Goal: Communication & Community: Answer question/provide support

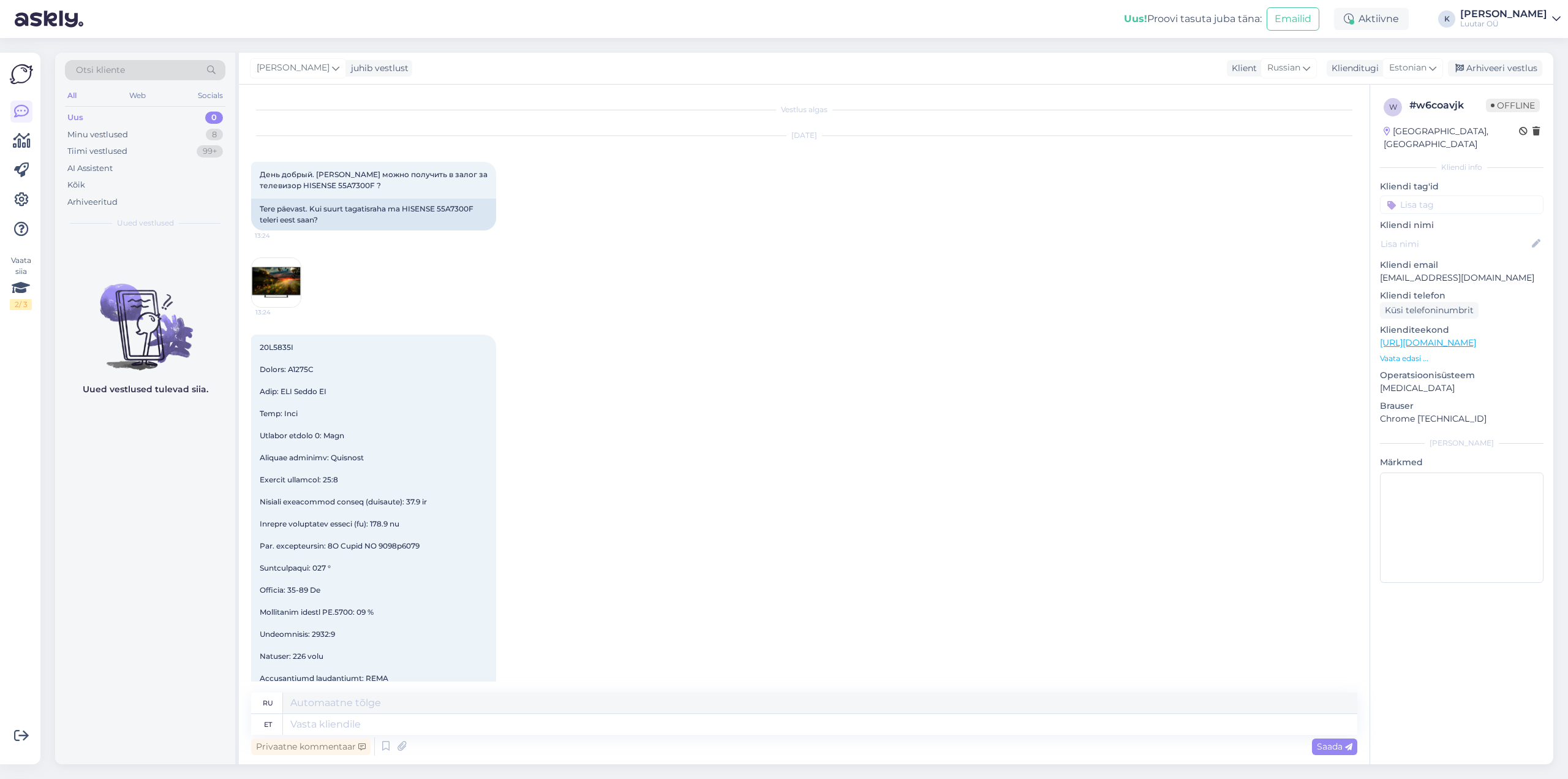
scroll to position [2787, 0]
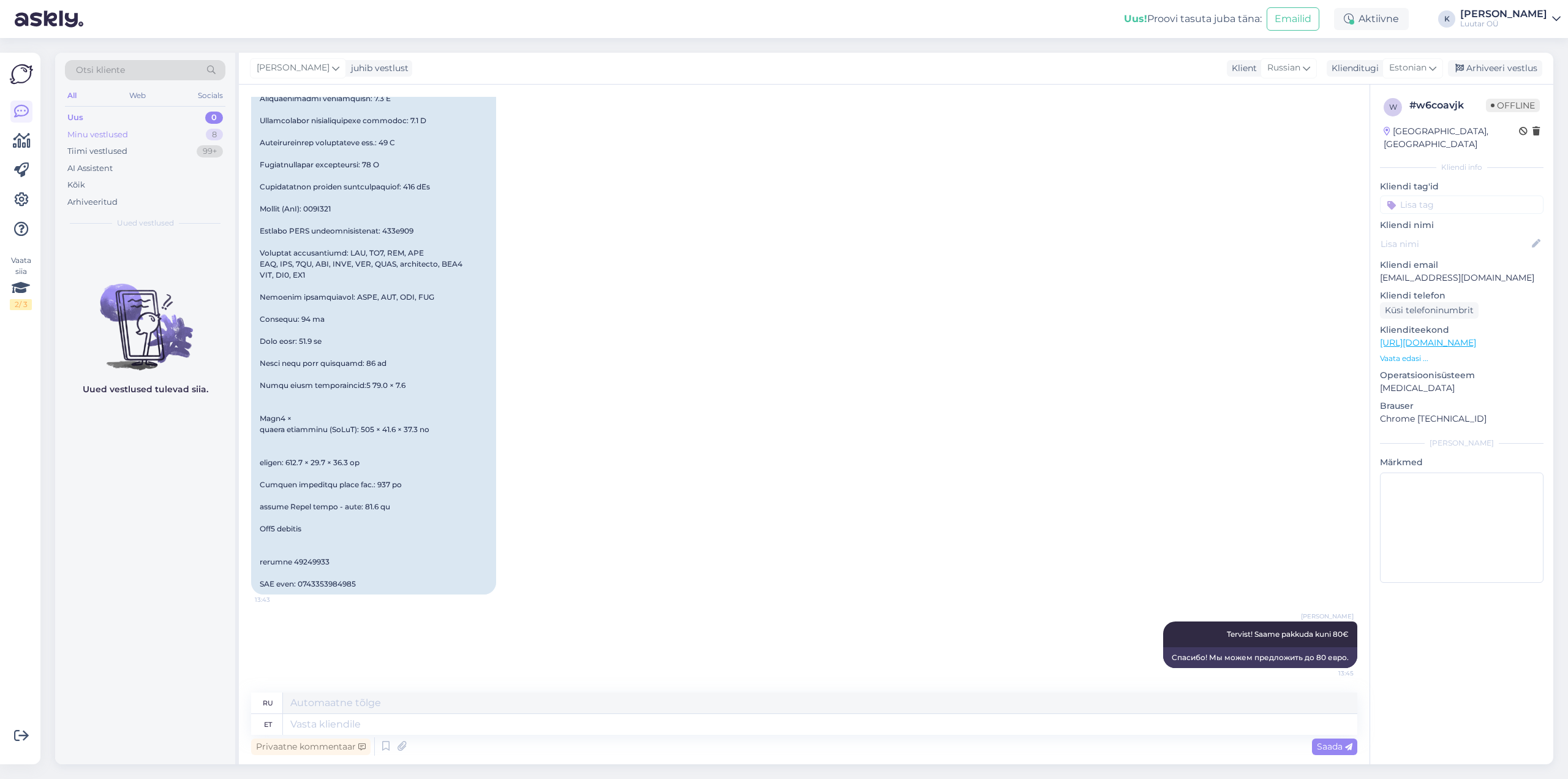
click at [107, 132] on div "Minu vestlused" at bounding box center [98, 134] width 61 height 12
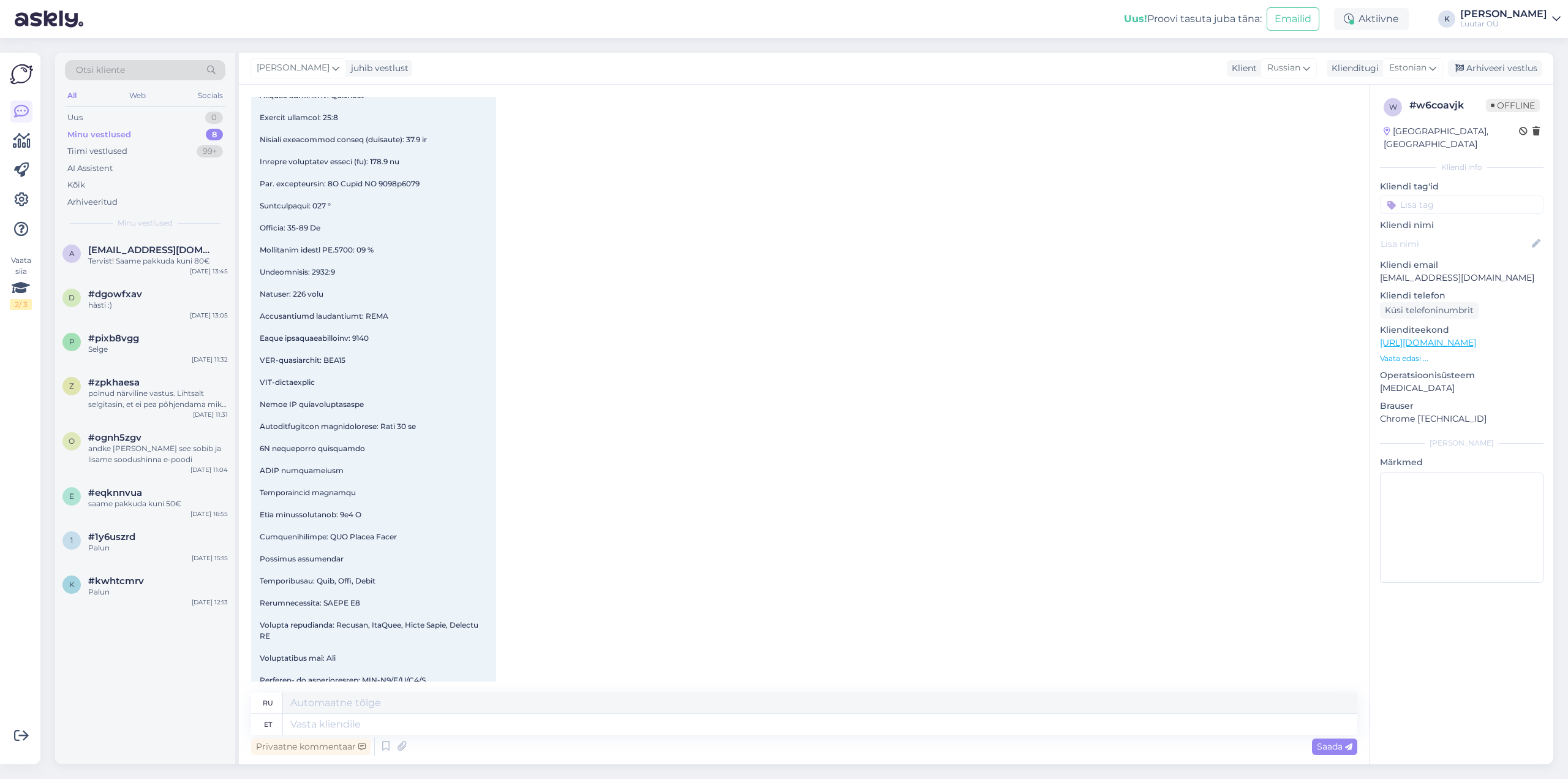
scroll to position [275, 0]
click at [96, 147] on div "Tiimi vestlused" at bounding box center [97, 151] width 60 height 12
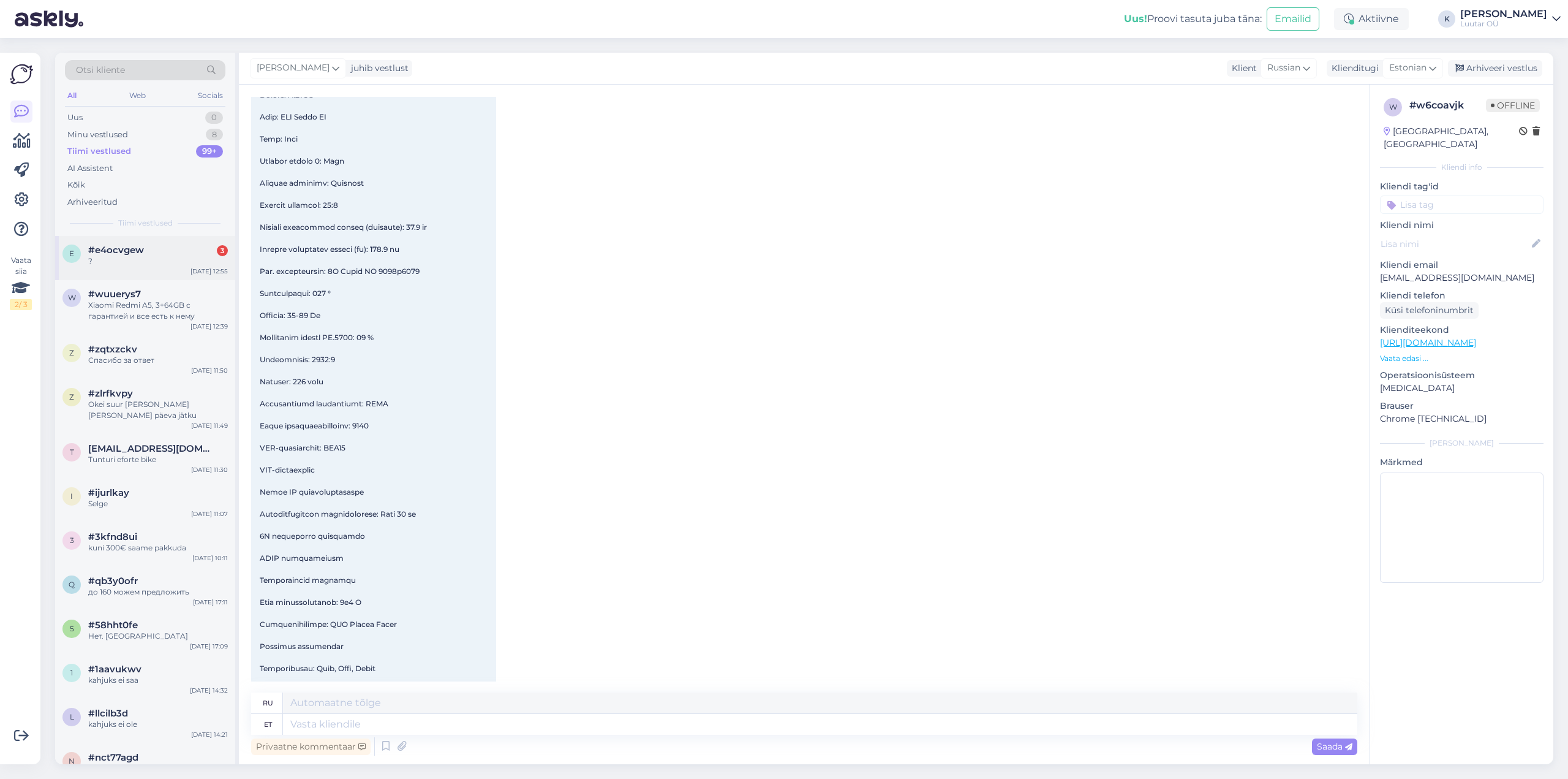
click at [101, 244] on div "e #e4ocvgew 3 ? [DATE] 12:55" at bounding box center [145, 258] width 180 height 44
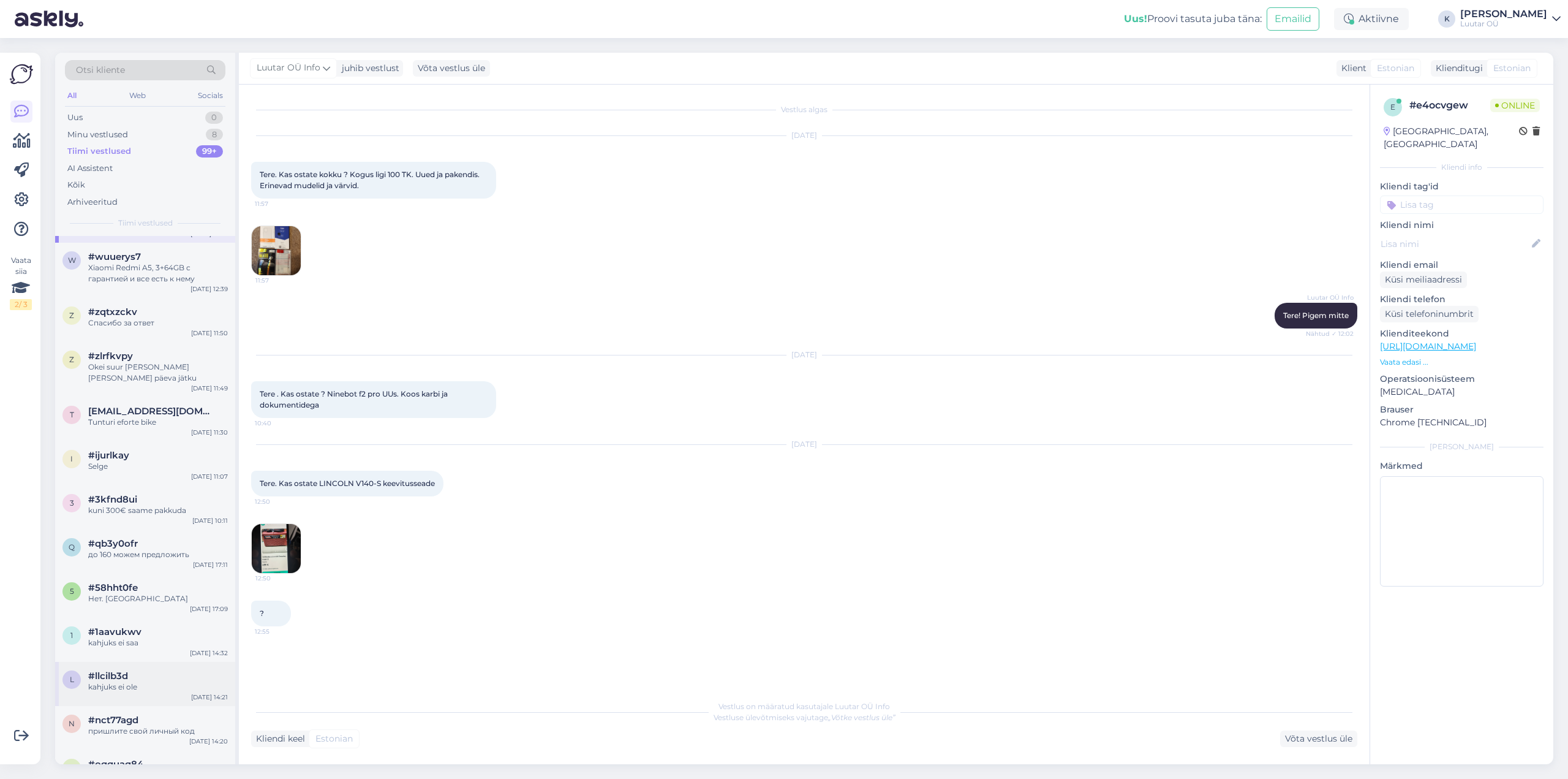
scroll to position [0, 0]
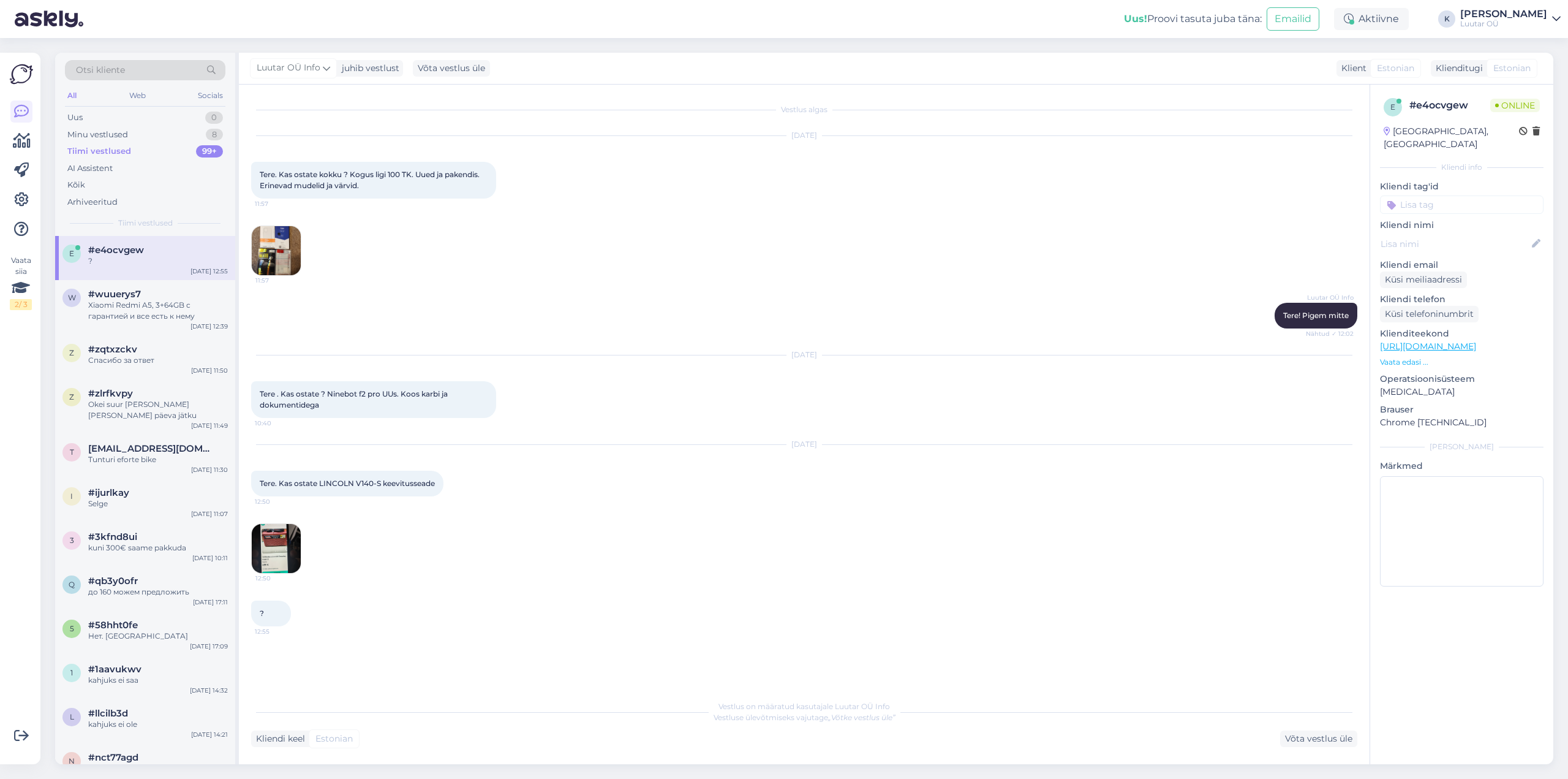
click at [281, 538] on img at bounding box center [276, 548] width 49 height 49
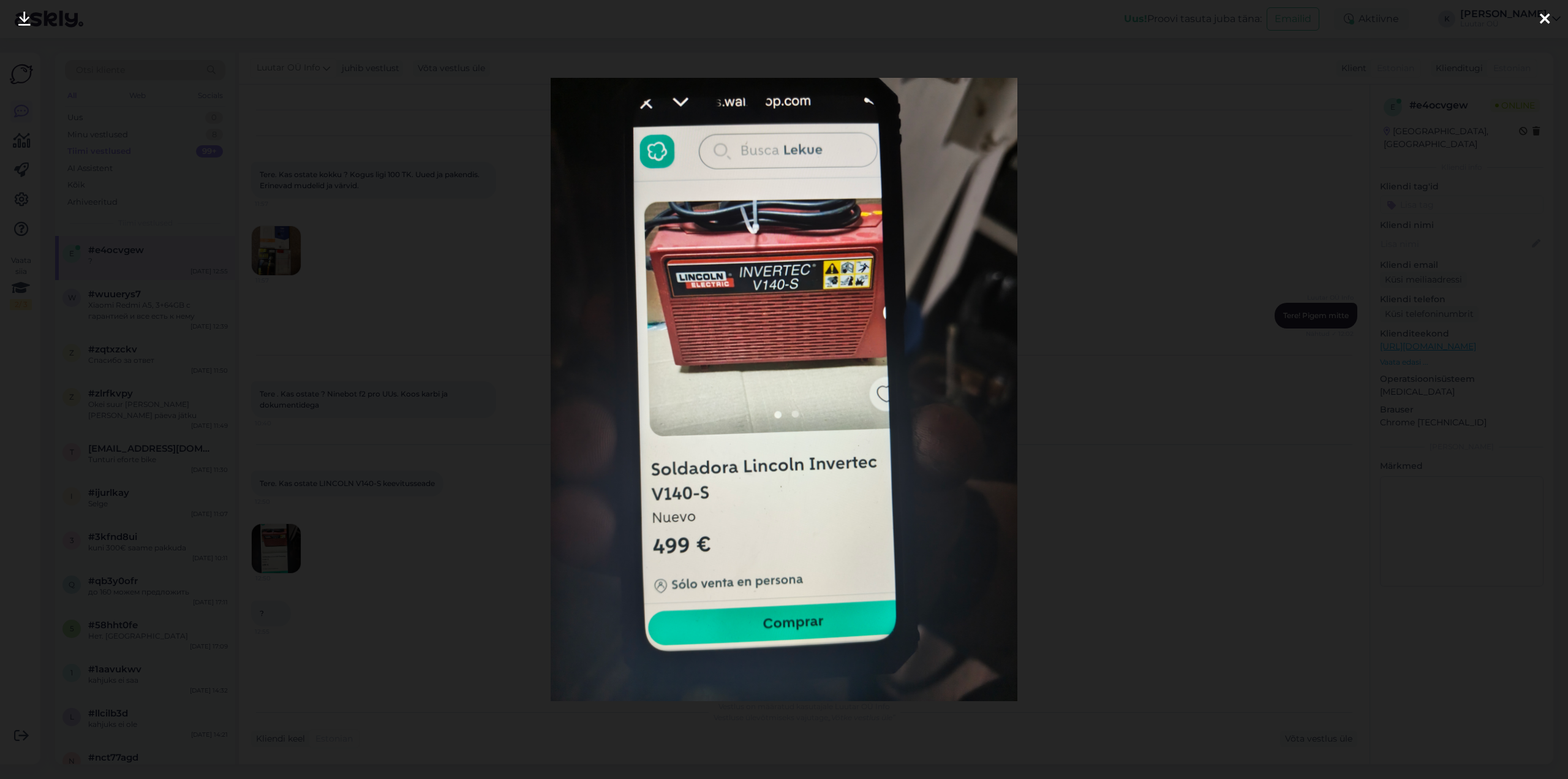
click at [25, 15] on icon at bounding box center [25, 19] width 12 height 16
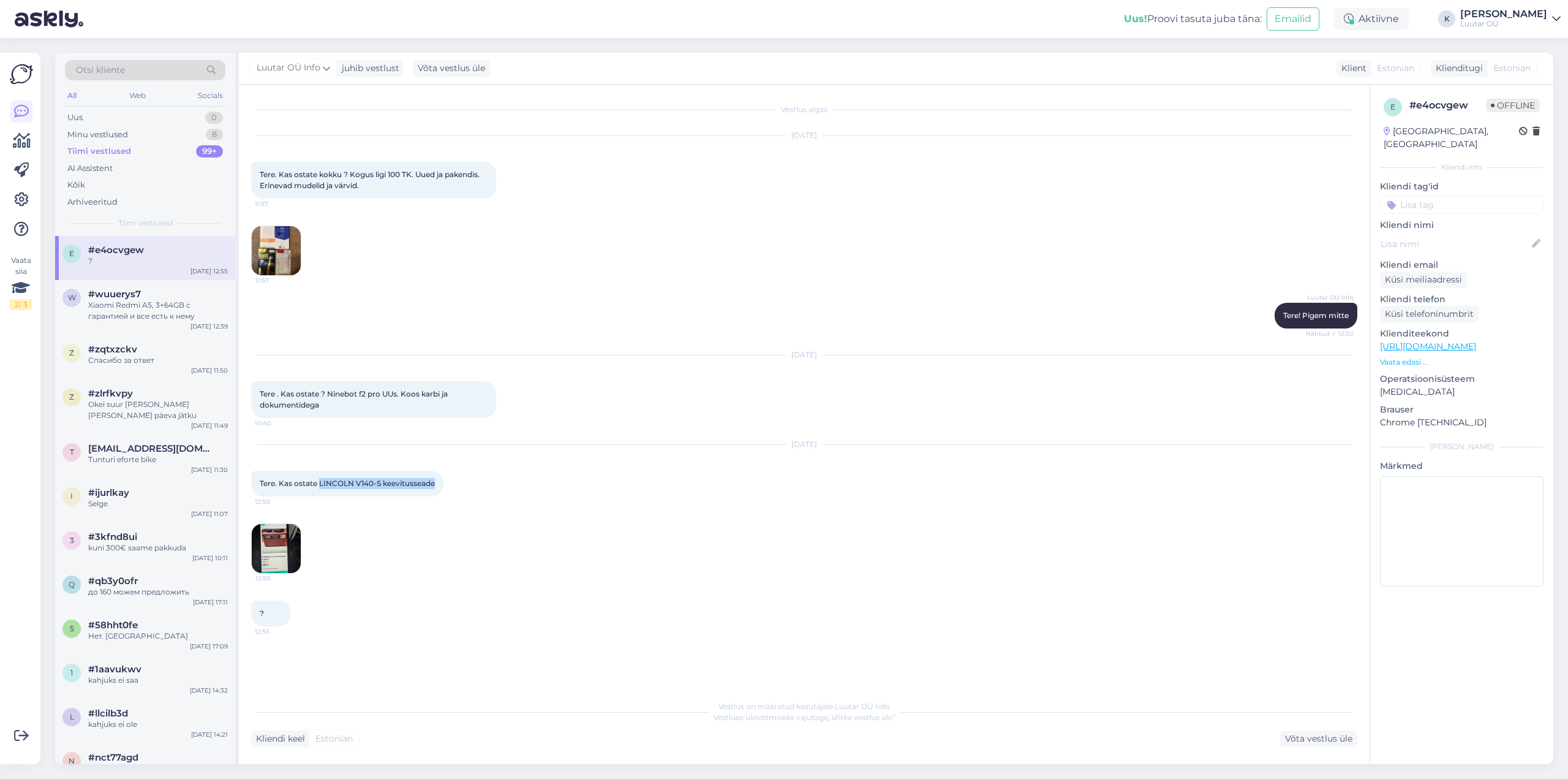
drag, startPoint x: 320, startPoint y: 482, endPoint x: 440, endPoint y: 482, distance: 120.0
click at [440, 482] on div "Tere. Kas ostate LINCOLN V140-S keevitusseade 12:50" at bounding box center [347, 483] width 193 height 25
copy span "LINCOLN V140-S keevitusseade"
click at [321, 482] on span "Tere. Kas ostate LINCOLN V140-S keevitusseade" at bounding box center [347, 483] width 175 height 9
drag, startPoint x: 319, startPoint y: 481, endPoint x: 380, endPoint y: 482, distance: 61.0
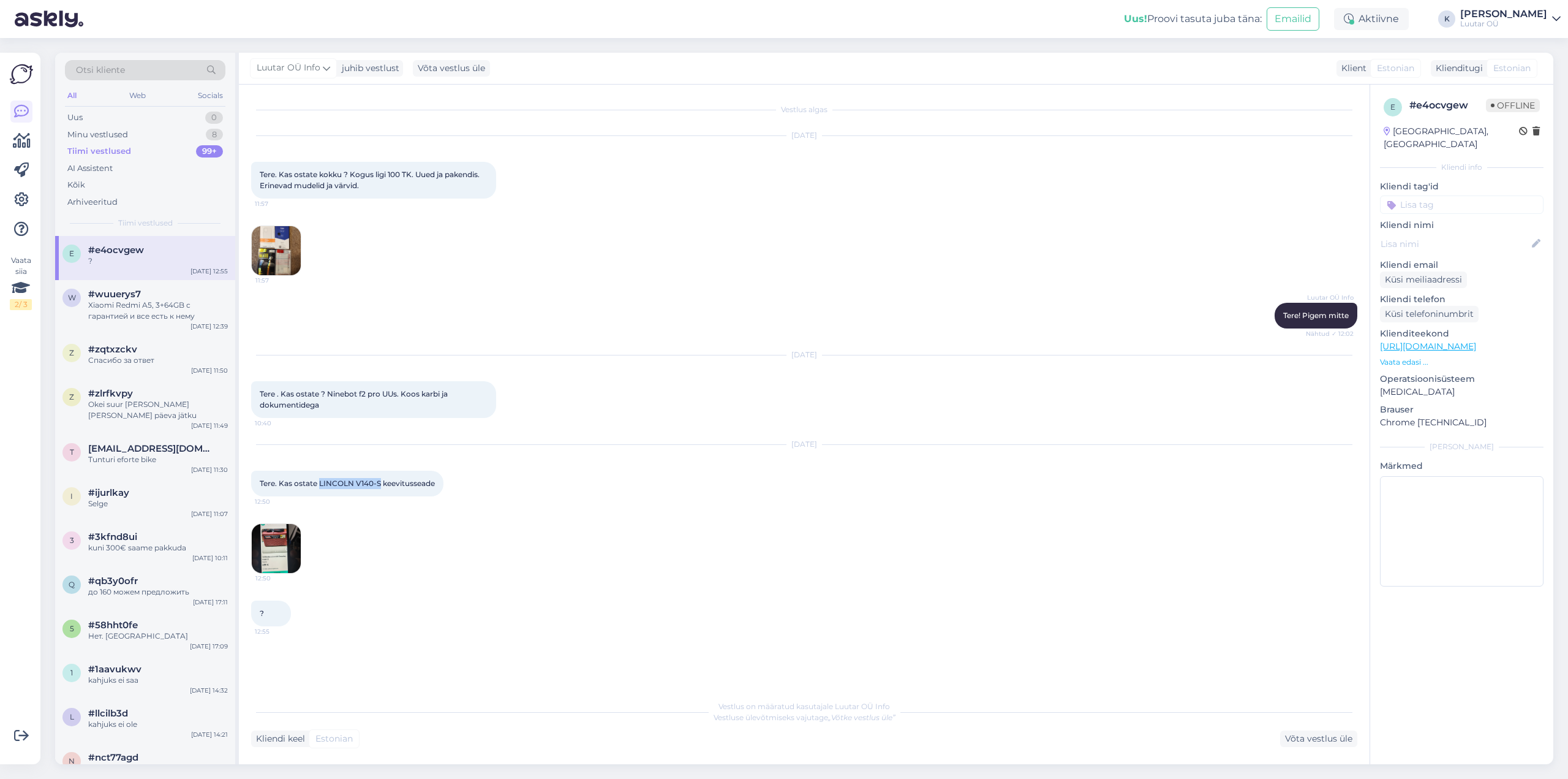
click at [380, 482] on span "Tere. Kas ostate LINCOLN V140-S keevitusseade" at bounding box center [347, 483] width 175 height 9
copy span "LINCOLN V140-S"
click at [1325, 742] on div "Võta vestlus üle" at bounding box center [1318, 739] width 77 height 17
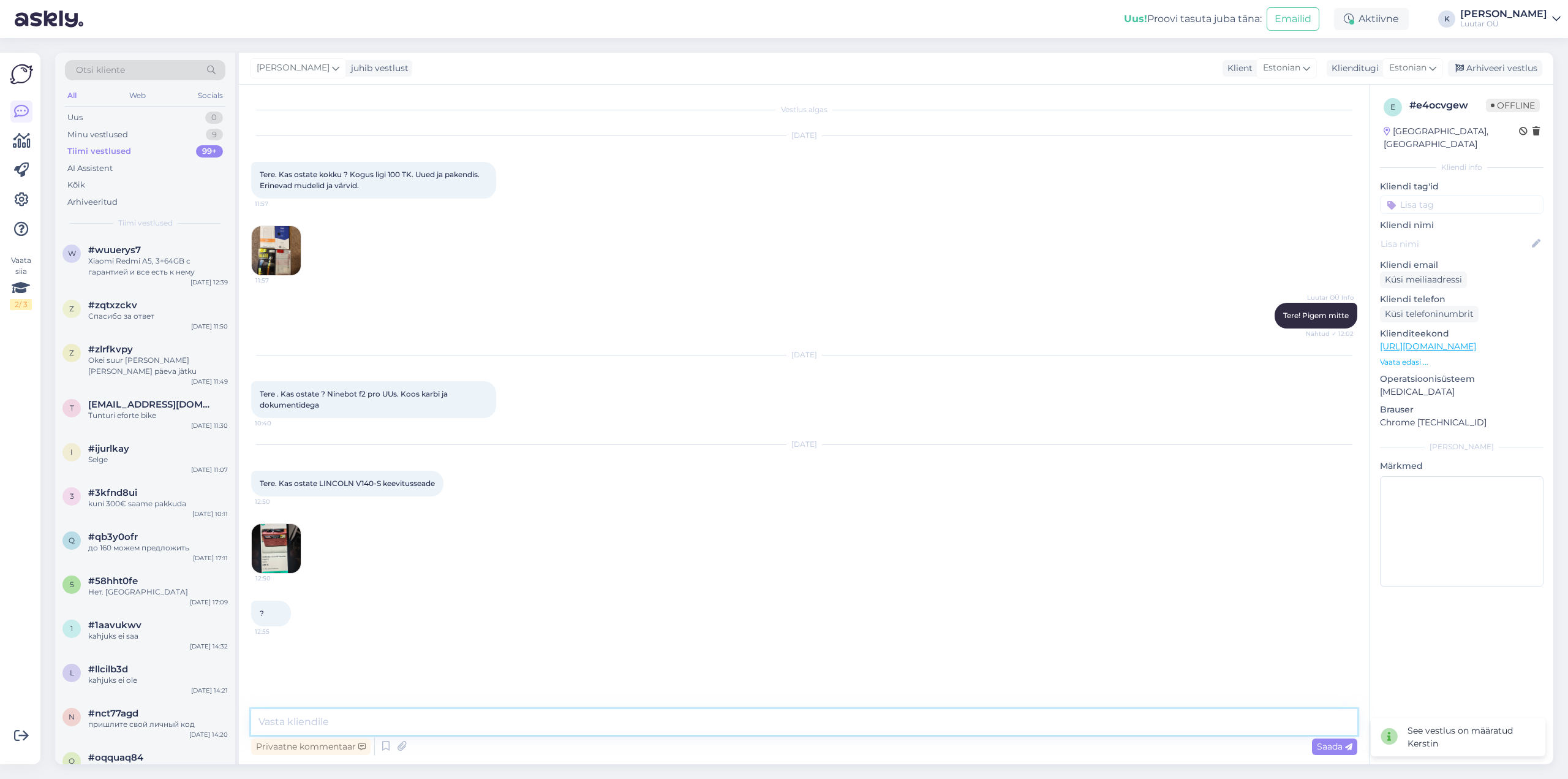
click at [773, 717] on textarea at bounding box center [804, 721] width 1106 height 25
type textarea "Tere! Saame selle eest pakkuda kuni 80€ kindlasti on [PERSON_NAME] näidata et t…"
click at [1326, 746] on span "Saada" at bounding box center [1335, 746] width 36 height 11
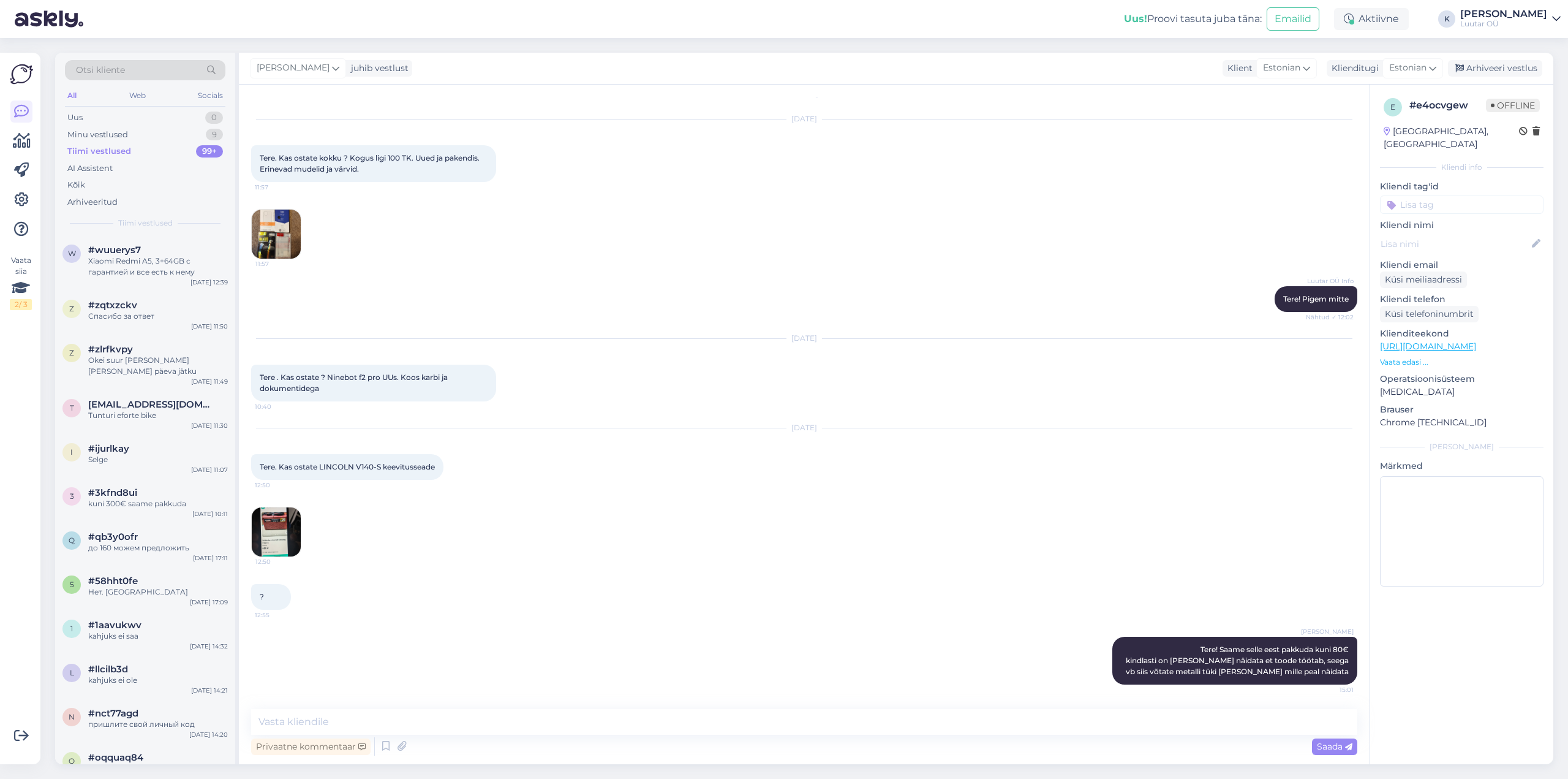
click at [631, 597] on div "? 12:55" at bounding box center [804, 597] width 1106 height 52
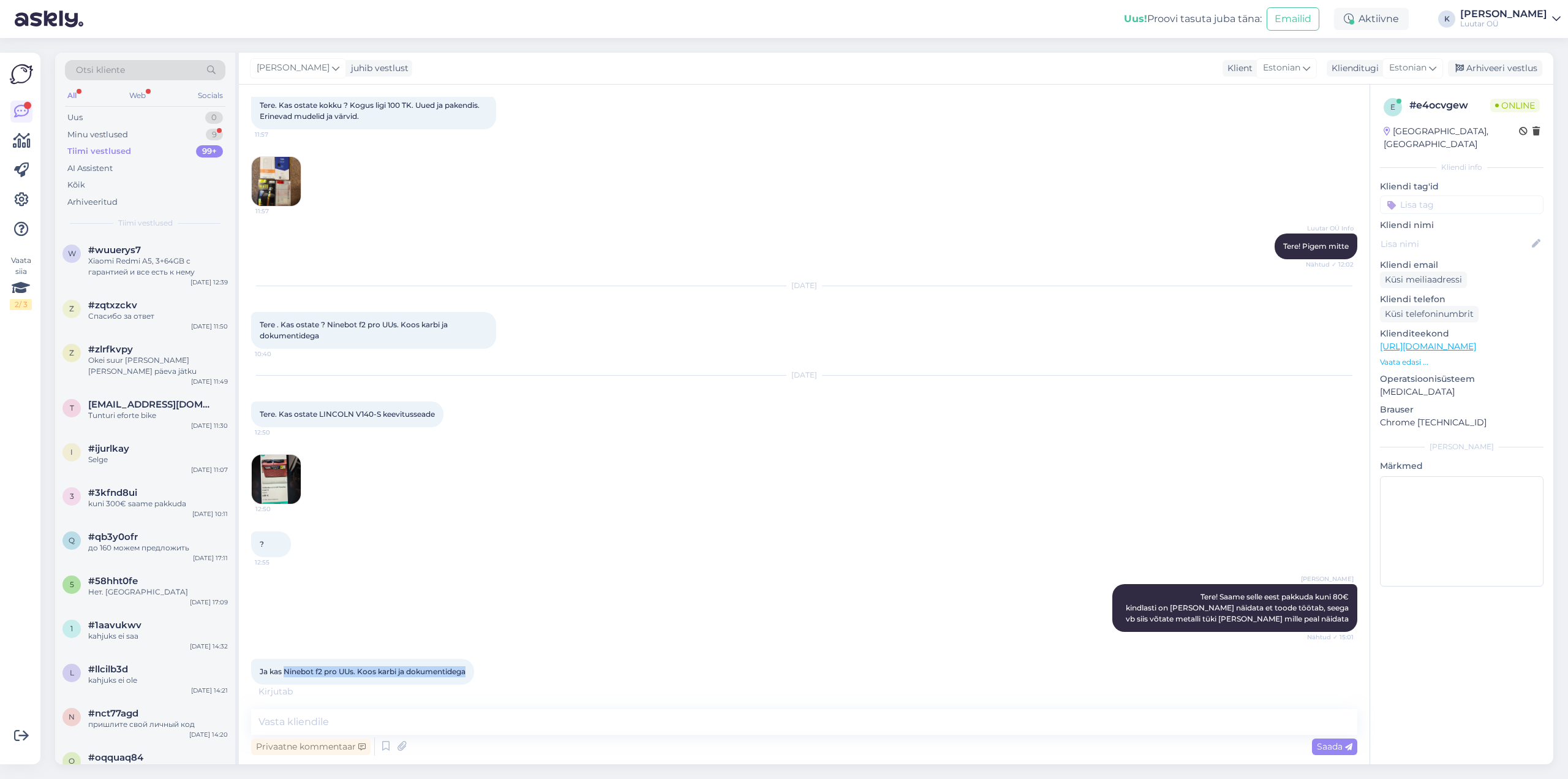
drag, startPoint x: 287, startPoint y: 668, endPoint x: 467, endPoint y: 667, distance: 180.0
click at [466, 667] on span "Ja kas Ninebot f2 pro UUs. Koos karbi ja dokumentidega" at bounding box center [362, 671] width 205 height 9
copy span "Ninebot f2 pro UUs. Koos karbi ja dokumentidega"
click at [643, 510] on div "12:50" at bounding box center [804, 479] width 1106 height 77
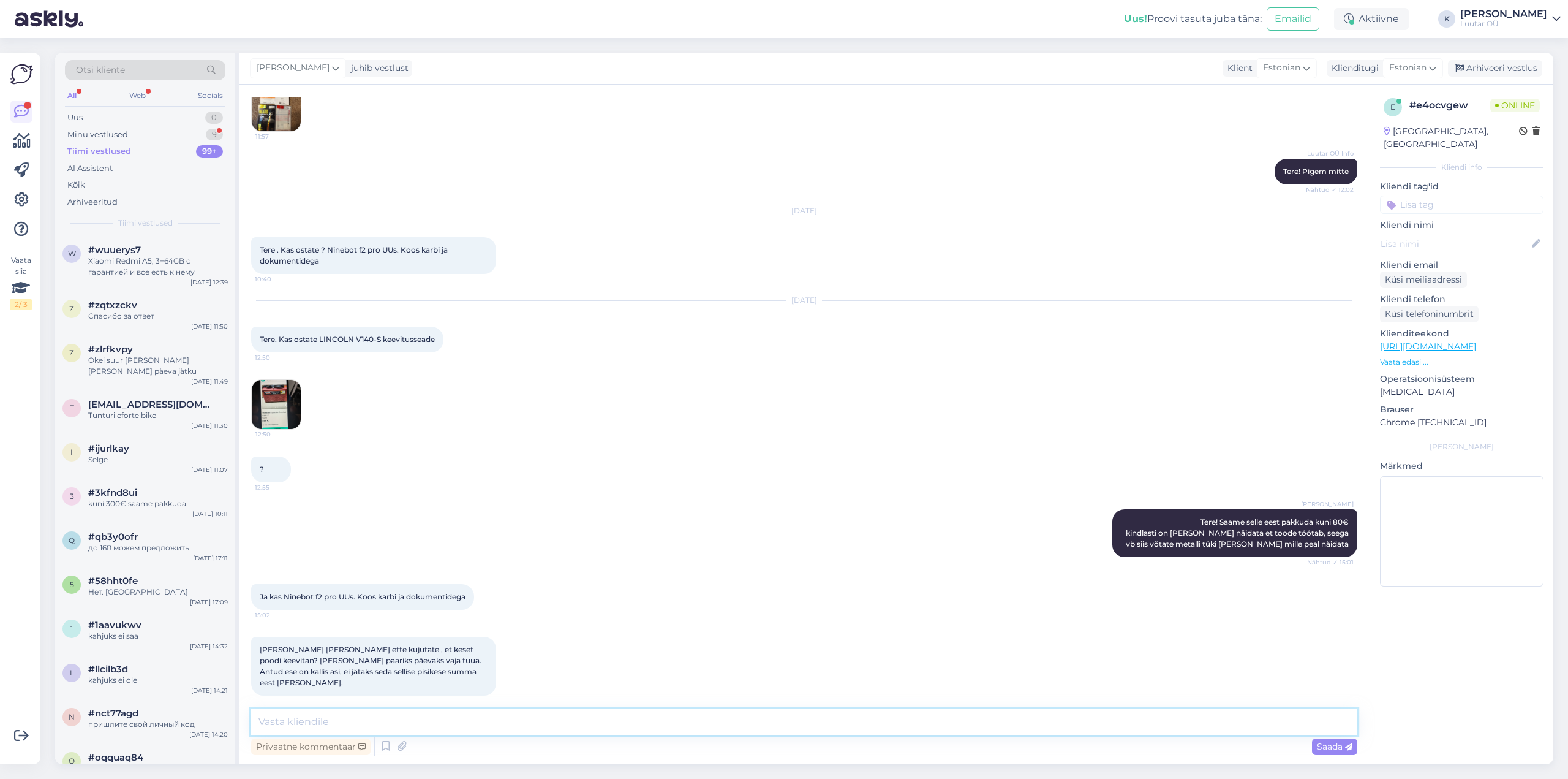
click at [422, 721] on textarea at bounding box center [804, 721] width 1106 height 25
click at [582, 723] on textarea "ei kujutagi hästi, aga toodet [PERSON_NAME] kontrollimata vastu ei võeta, erank…" at bounding box center [804, 721] width 1106 height 25
click at [700, 721] on textarea "ei kujutagi hästi, aga toodet [PERSON_NAME] kontrollimata vastu ei võeta, erand…" at bounding box center [804, 721] width 1106 height 25
type textarea "ei kujutagi hästi, aga toodet [PERSON_NAME] kontrollimata vastu ei võeta, erand…"
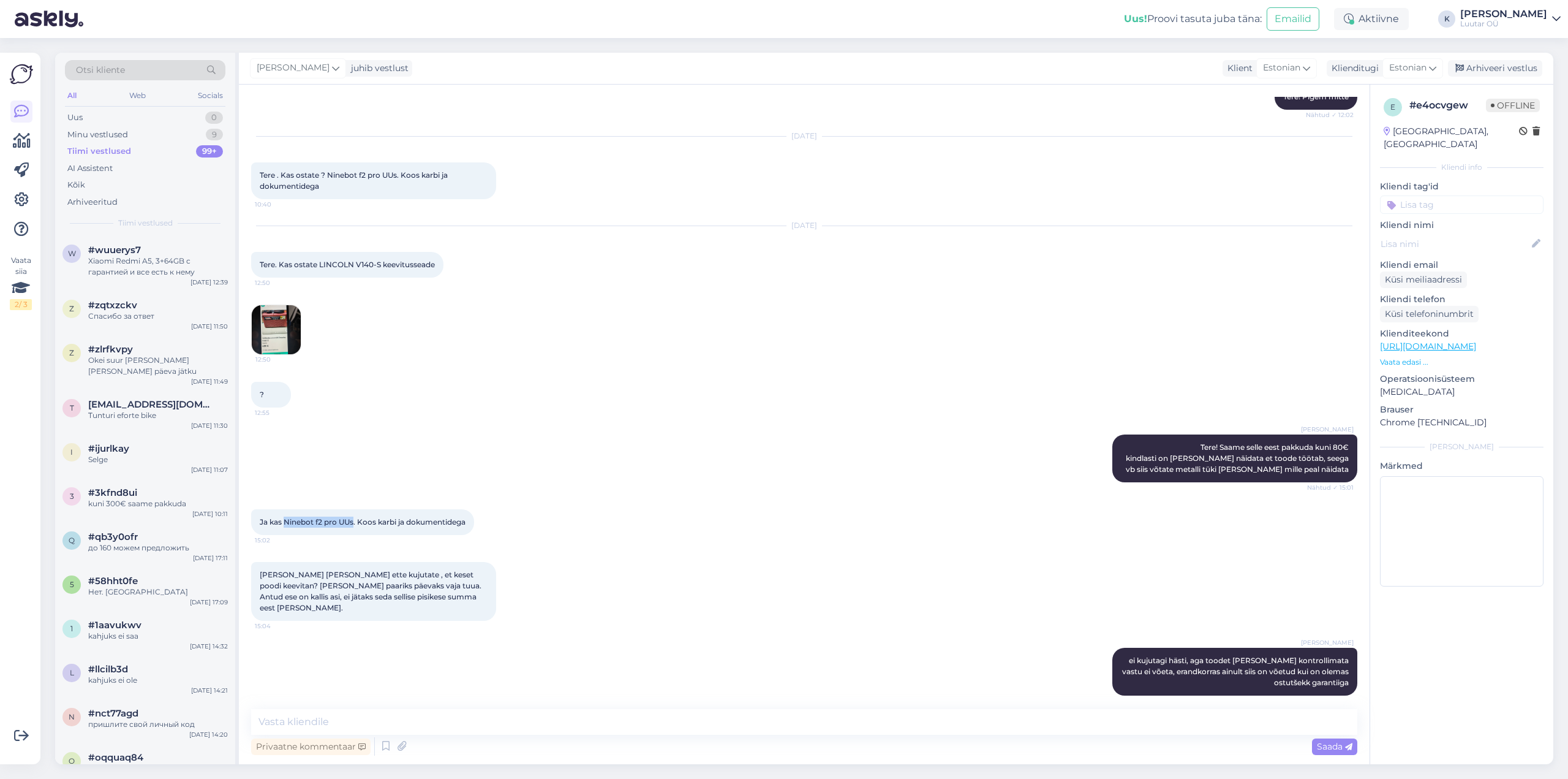
drag, startPoint x: 286, startPoint y: 519, endPoint x: 356, endPoint y: 524, distance: 70.2
click at [356, 524] on span "Ja kas Ninebot f2 pro UUs. Koos karbi ja dokumentidega" at bounding box center [362, 522] width 205 height 9
copy span "Ninebot f2 pro UUs"
click at [331, 721] on textarea at bounding box center [804, 721] width 1106 height 25
paste textarea "Ninebot f2 pro UUs"
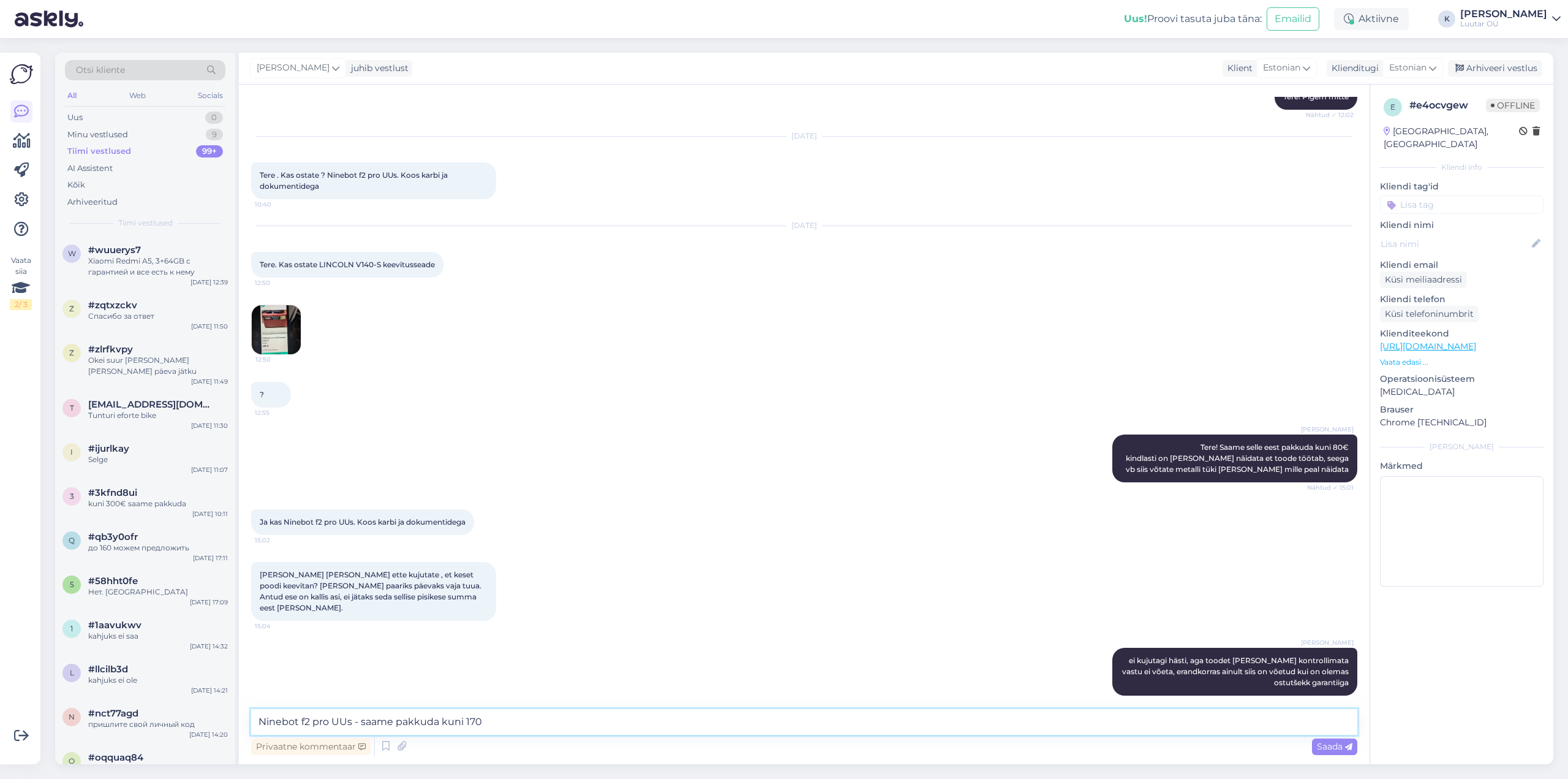
type textarea "Ninebot f2 pro UUs - saame pakkuda kuni 170€"
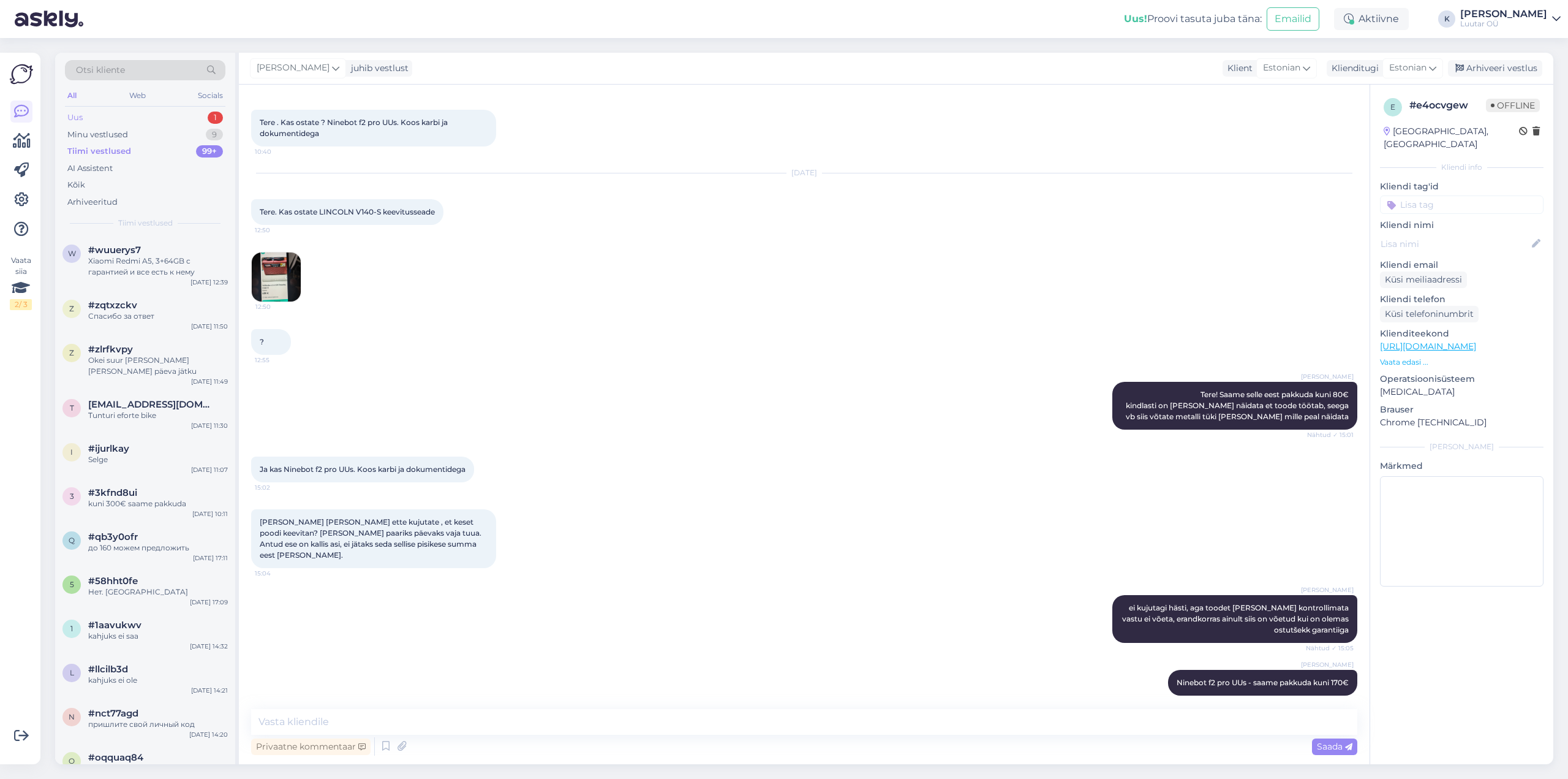
click at [85, 116] on div "Uus 1" at bounding box center [145, 118] width 161 height 17
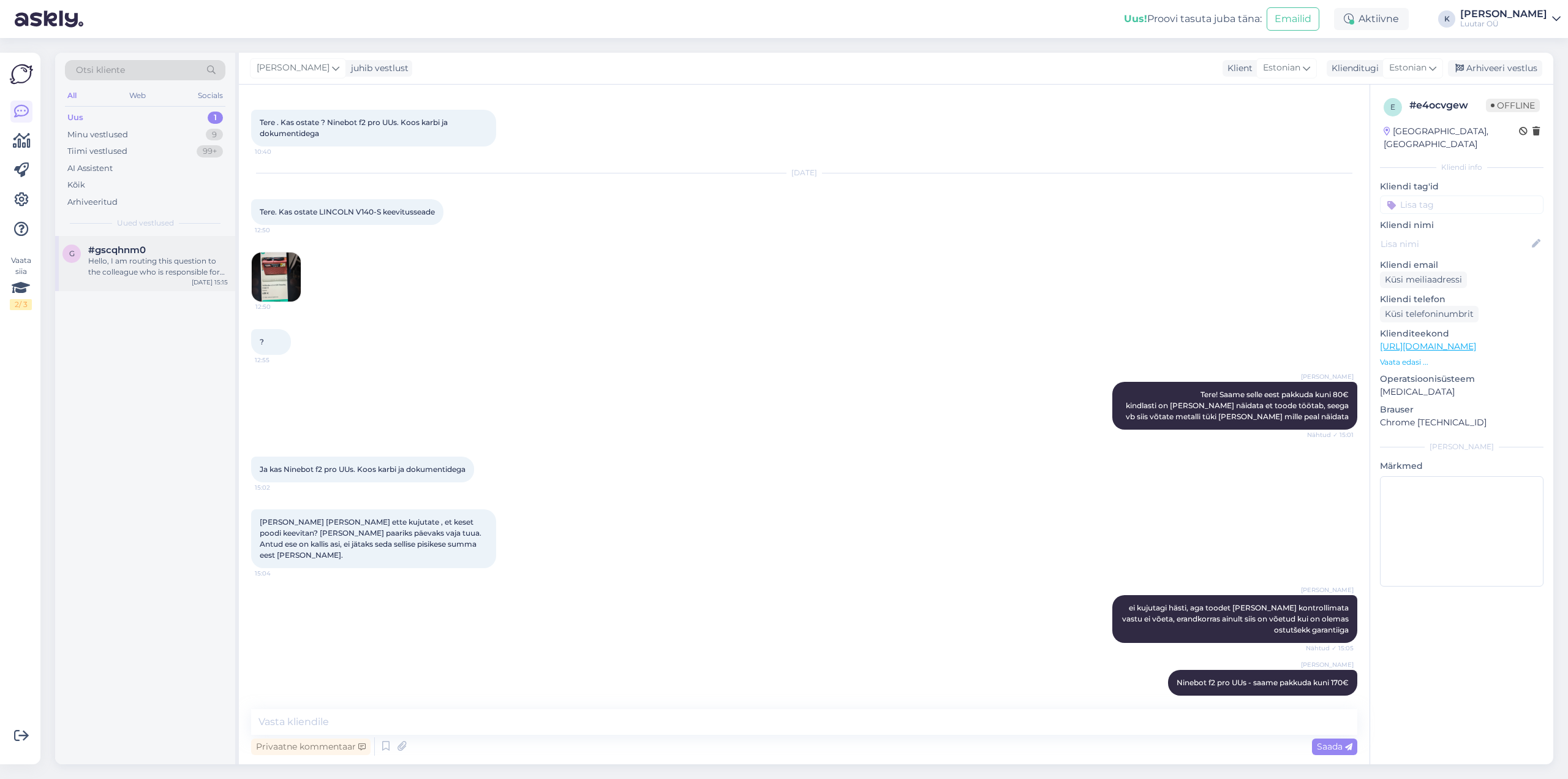
click at [134, 257] on div "Hello, I am routing this question to the colleague who is responsible for this …" at bounding box center [157, 266] width 139 height 22
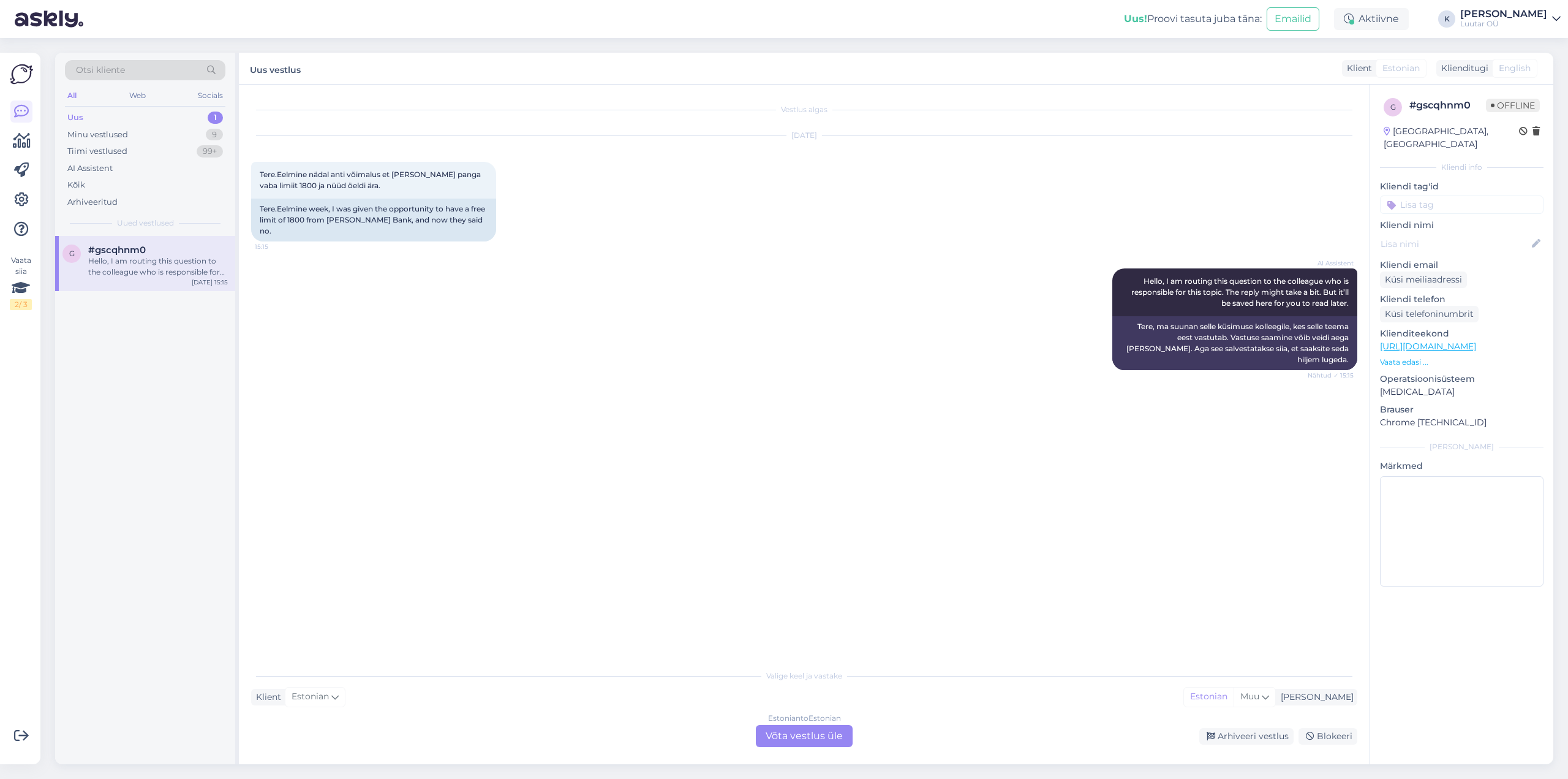
click at [812, 737] on div "Estonian to Estonian Võta vestlus üle" at bounding box center [804, 736] width 96 height 22
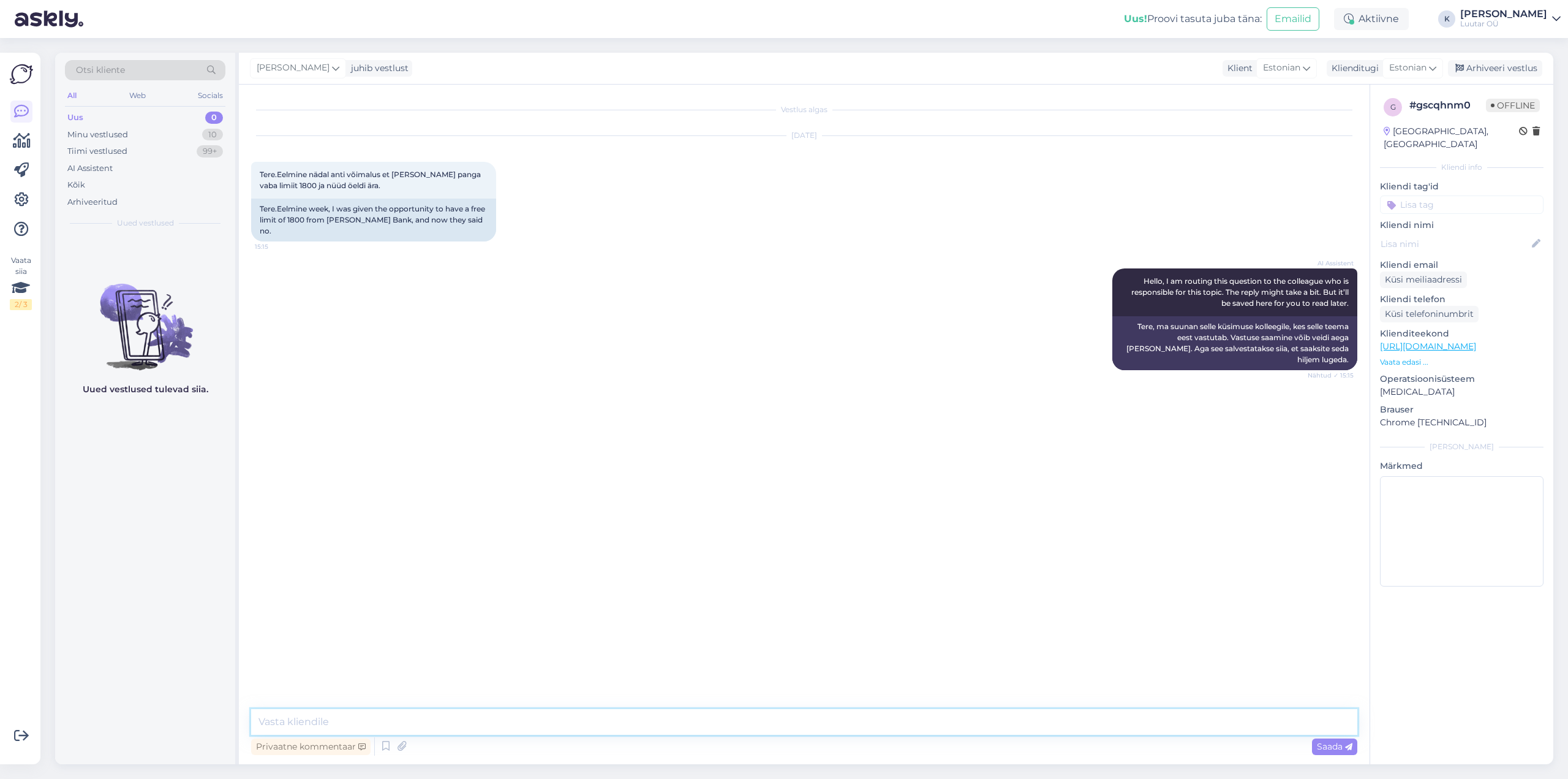
click at [730, 728] on textarea at bounding box center [804, 721] width 1106 height 25
type textarea "Tere! Kahjuks ei oska sellele vastata, siis vaja Teil [PERSON_NAME] Pankiga suh…"
click at [103, 132] on div "Minu vestlused" at bounding box center [98, 134] width 61 height 12
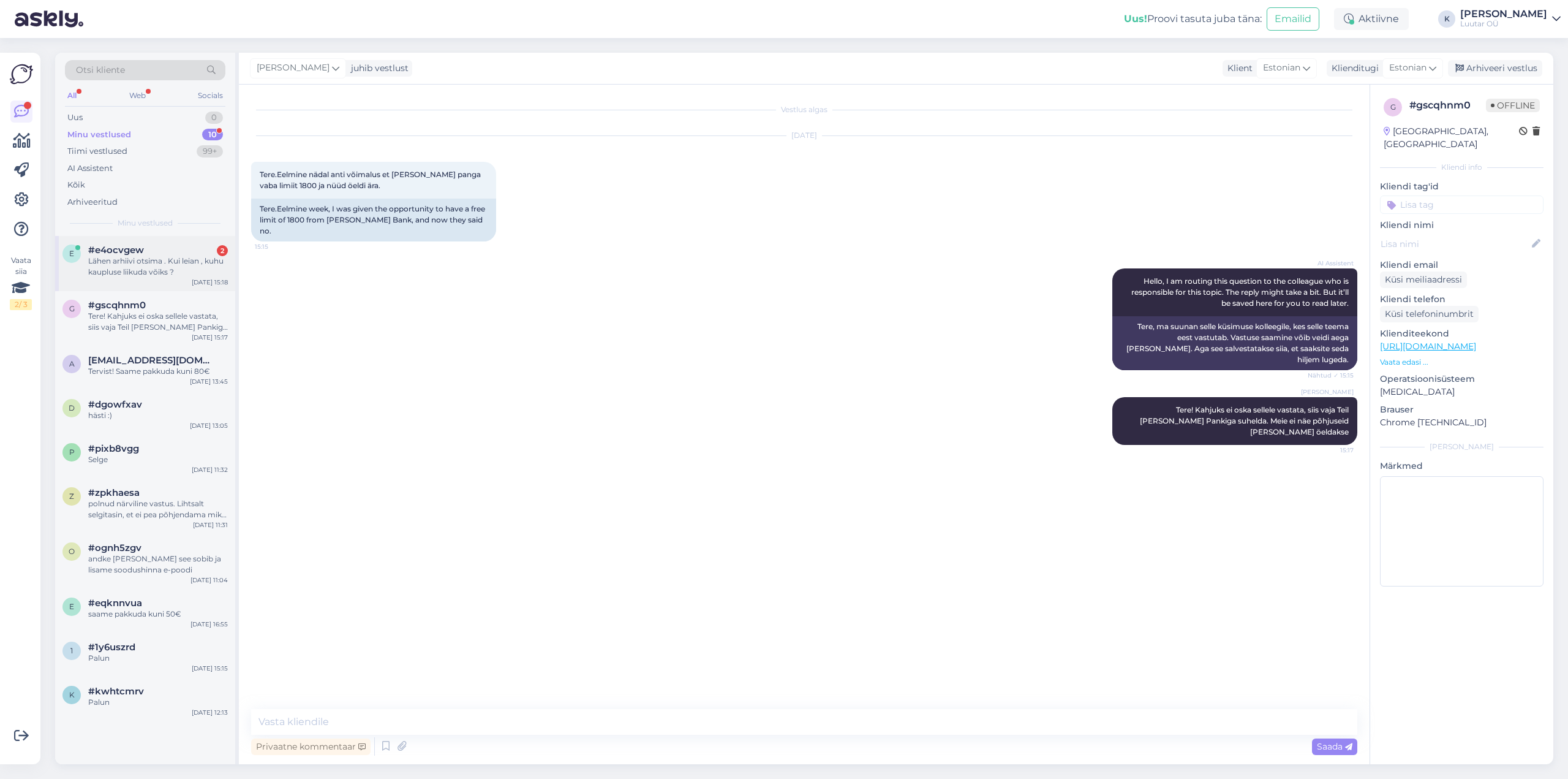
click at [129, 253] on span "#e4ocvgew" at bounding box center [116, 250] width 56 height 11
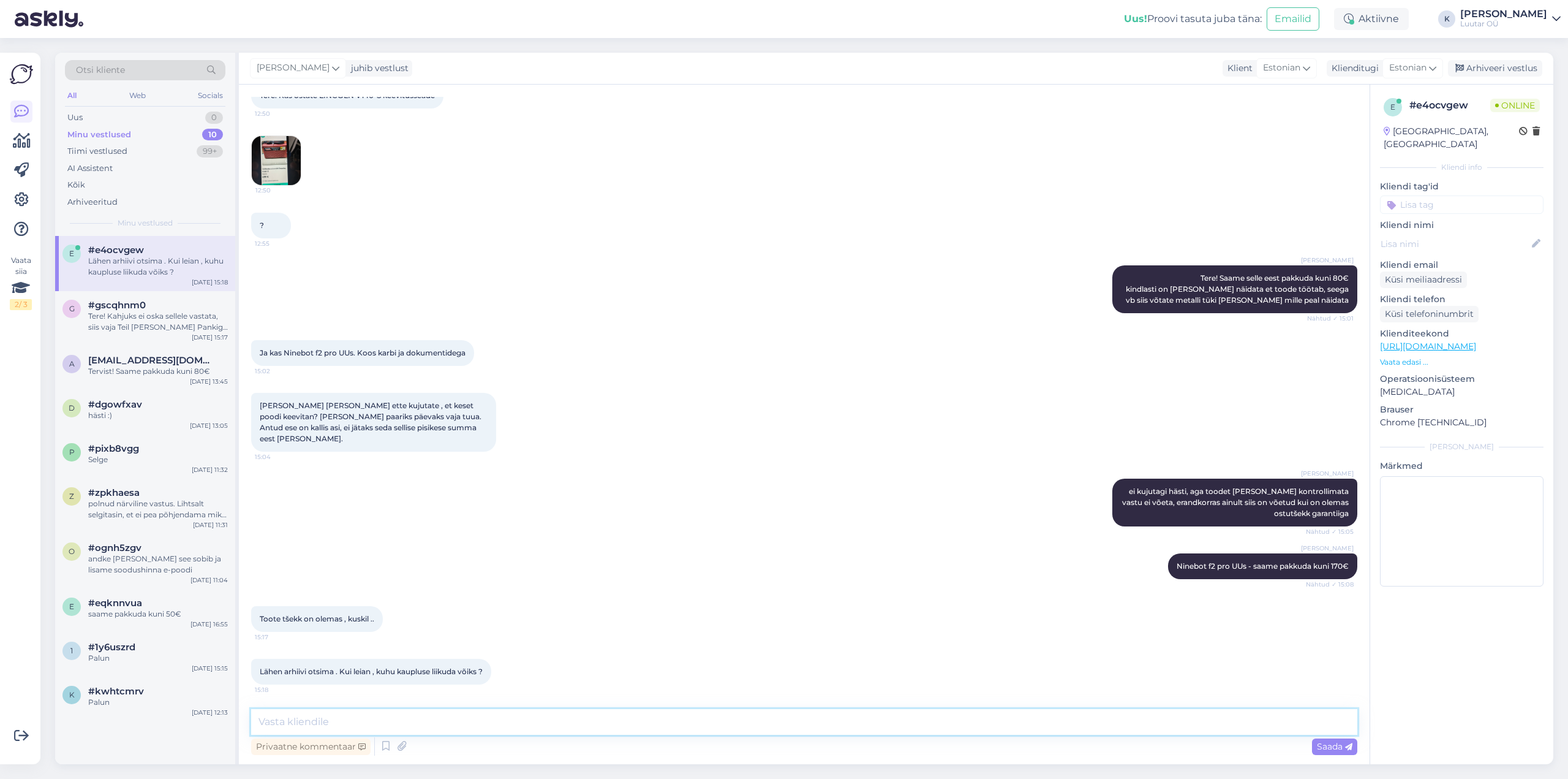
click at [446, 725] on textarea at bounding box center [804, 721] width 1106 height 25
type textarea "pigem lasnamäe või kesklinn"
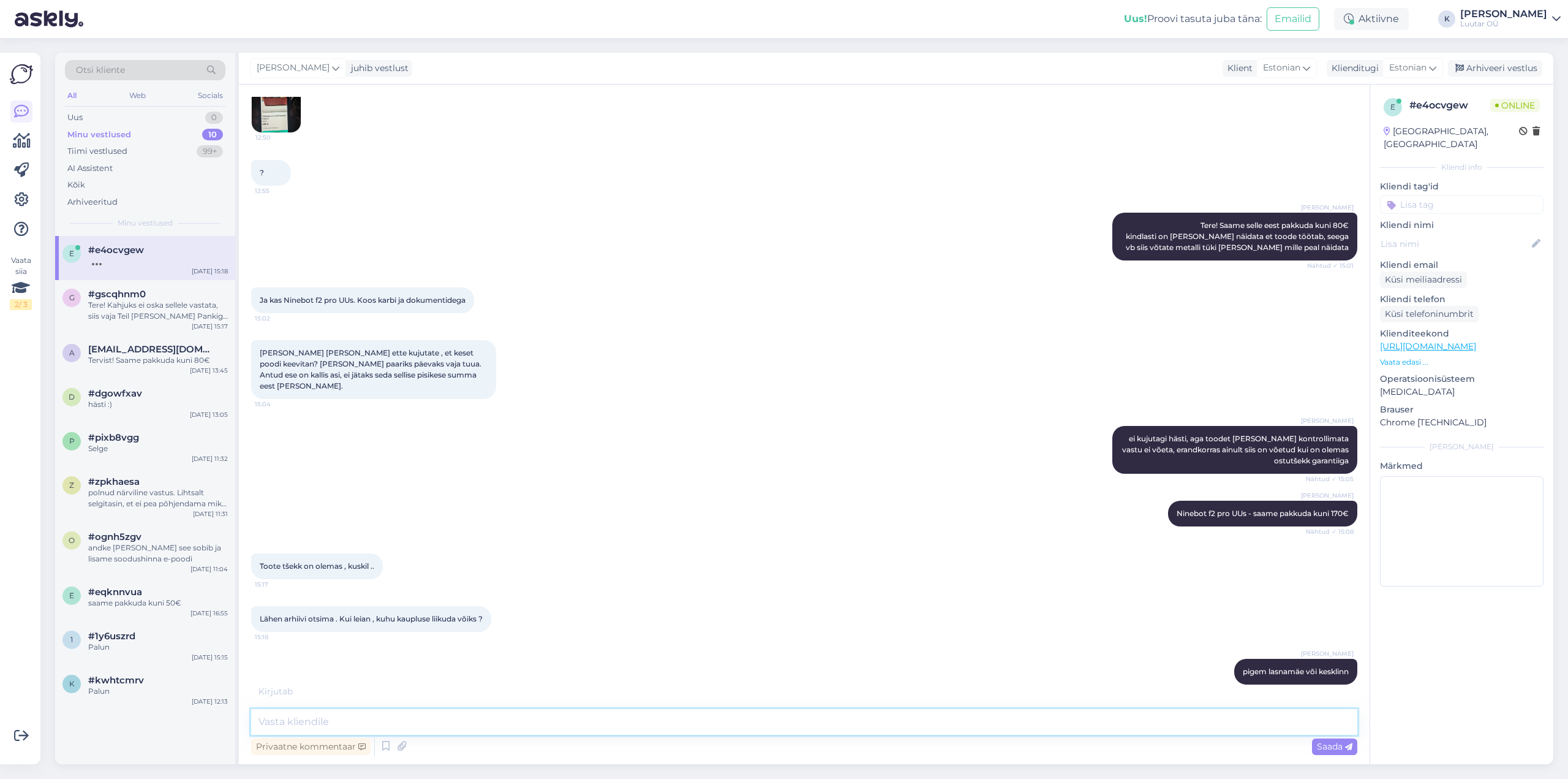
scroll to position [493, 0]
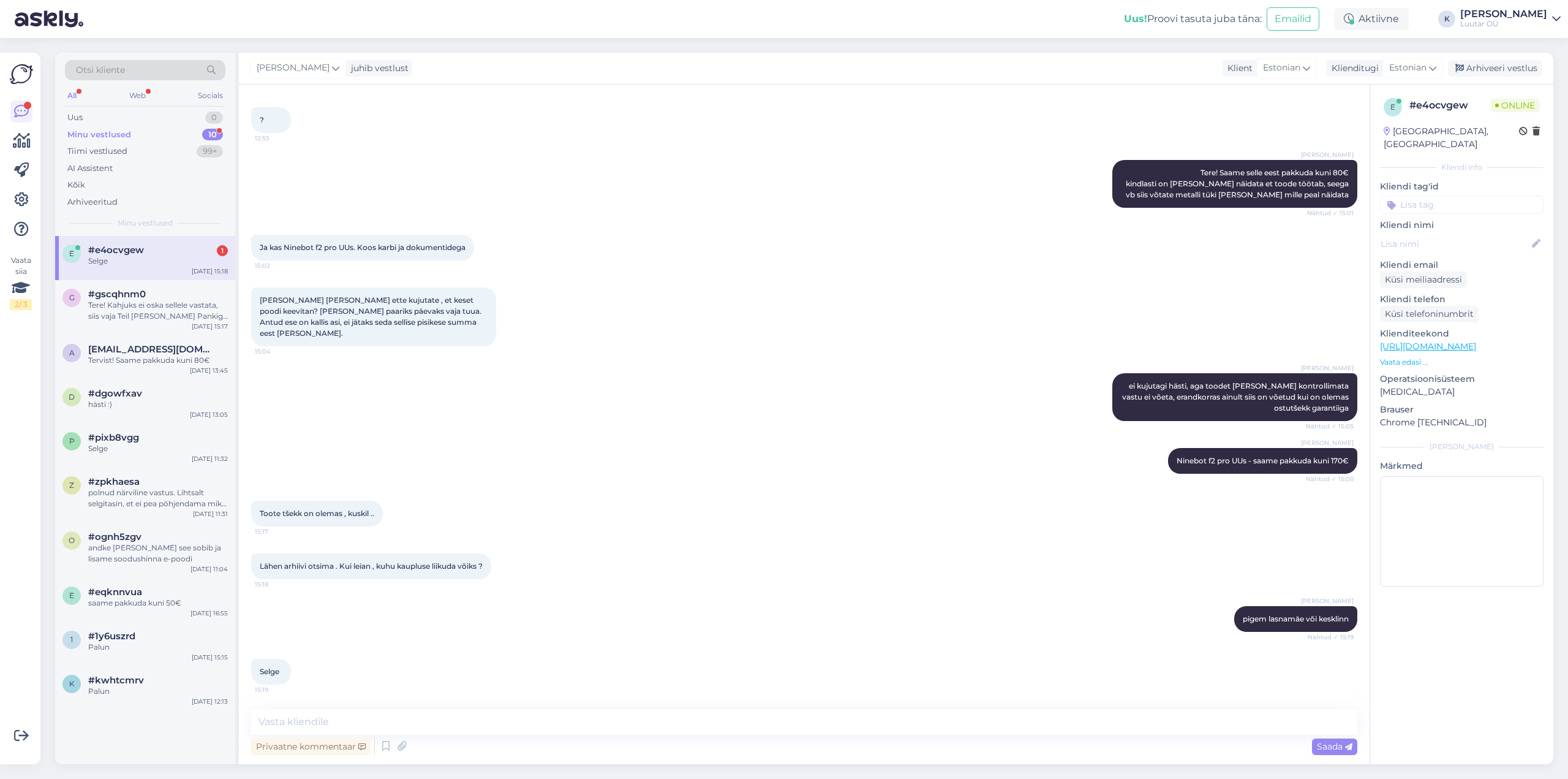
click at [108, 137] on div "Minu vestlused" at bounding box center [99, 134] width 63 height 12
click at [95, 253] on span "#e4ocvgew" at bounding box center [116, 250] width 56 height 11
